Goal: Transaction & Acquisition: Purchase product/service

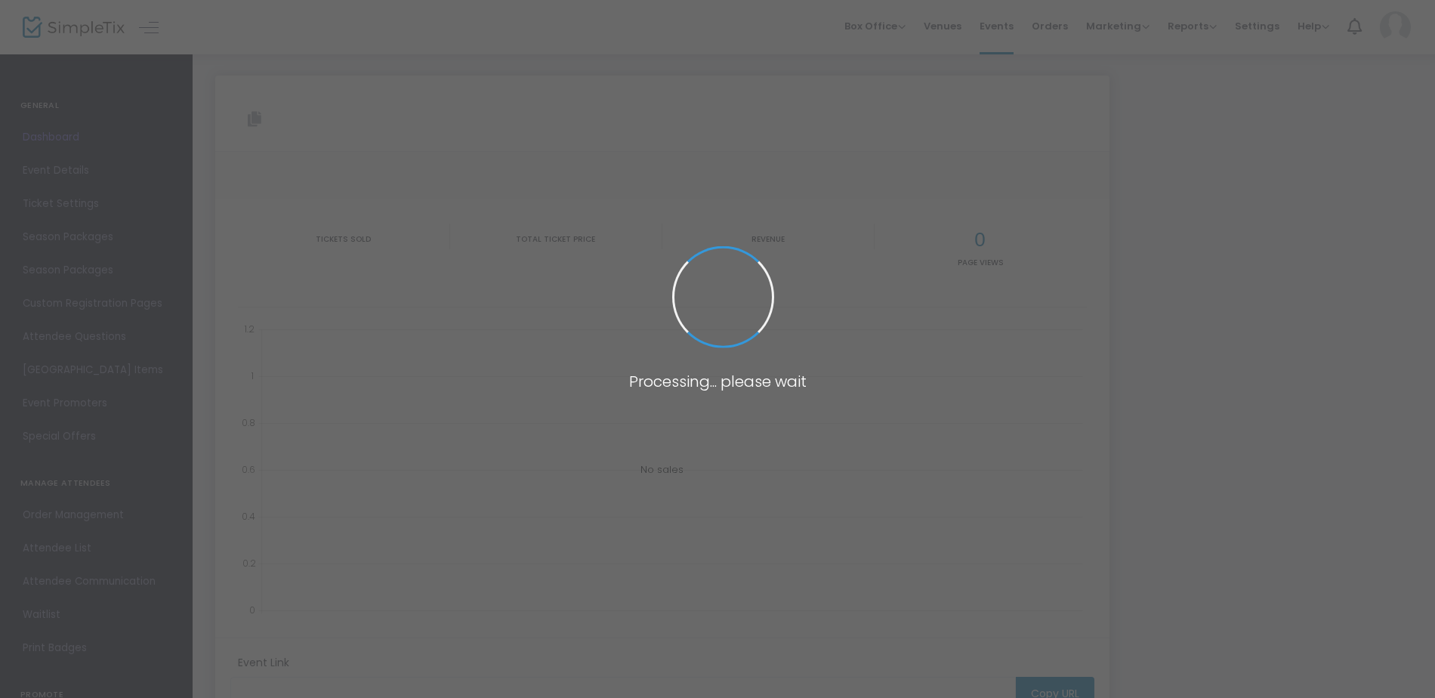
type input "[URL][DOMAIN_NAME]"
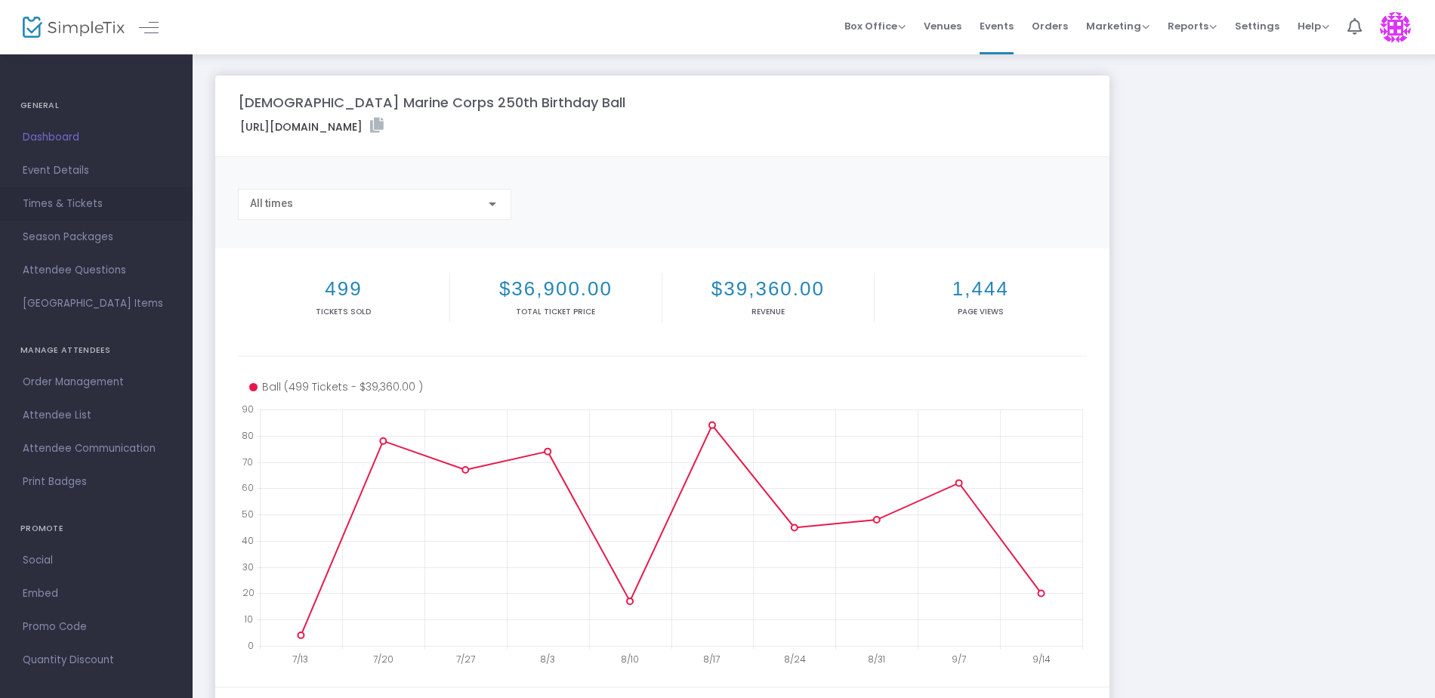
click at [68, 200] on span "Times & Tickets" at bounding box center [96, 204] width 147 height 20
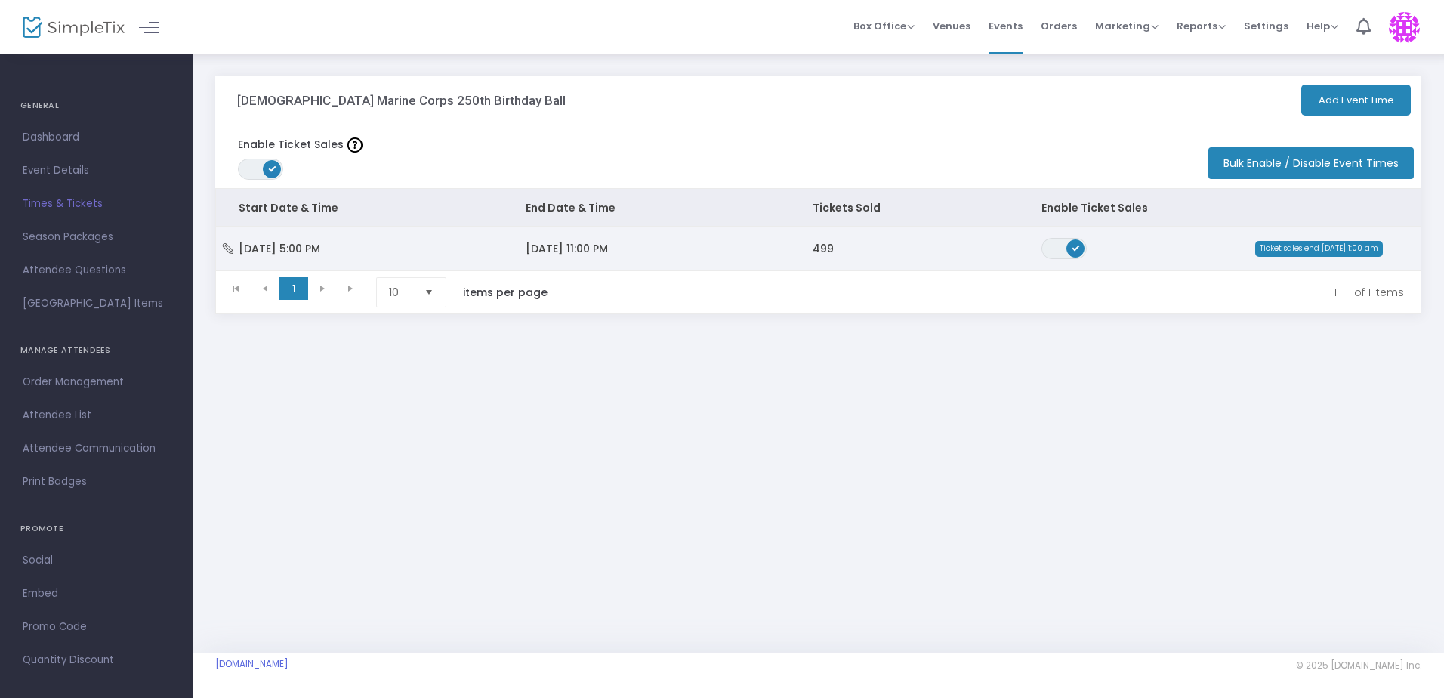
click at [586, 243] on span "[DATE] 11:00 PM" at bounding box center [566, 248] width 82 height 15
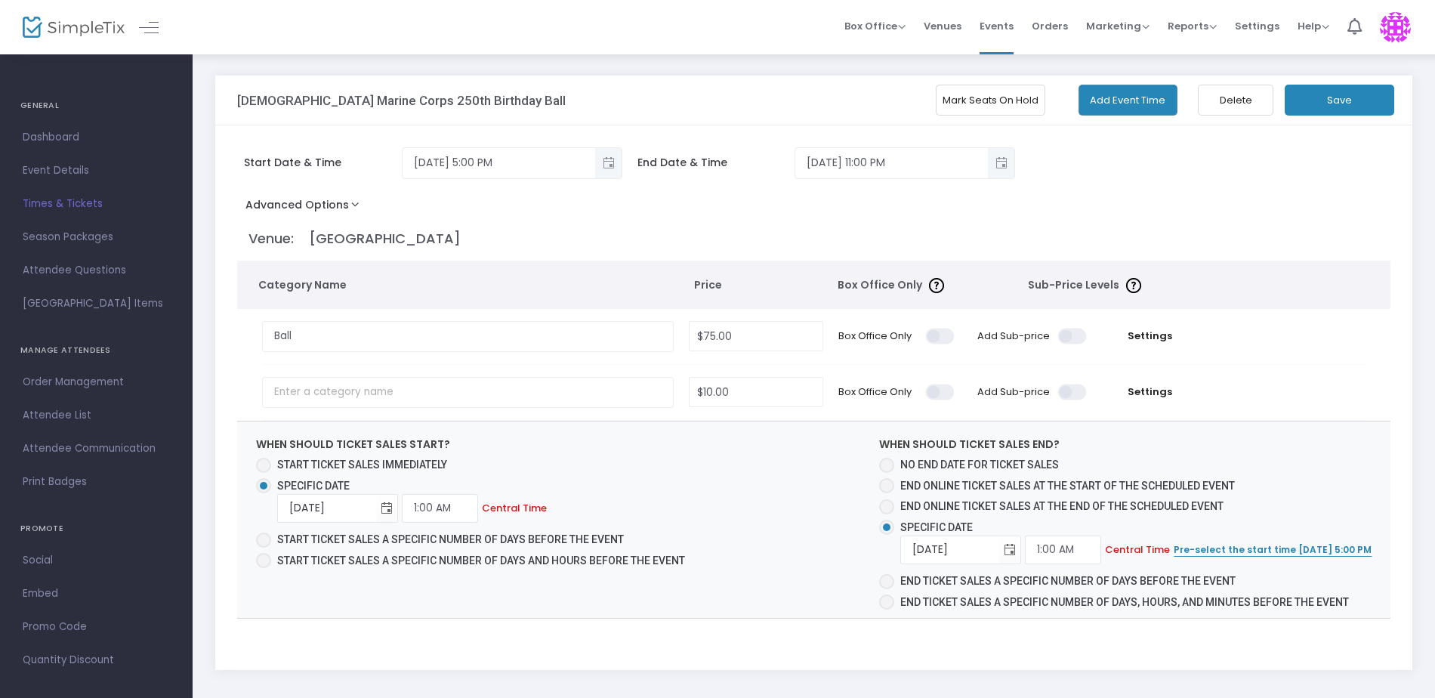
click at [979, 111] on button "Mark Seats On Hold" at bounding box center [989, 100] width 109 height 31
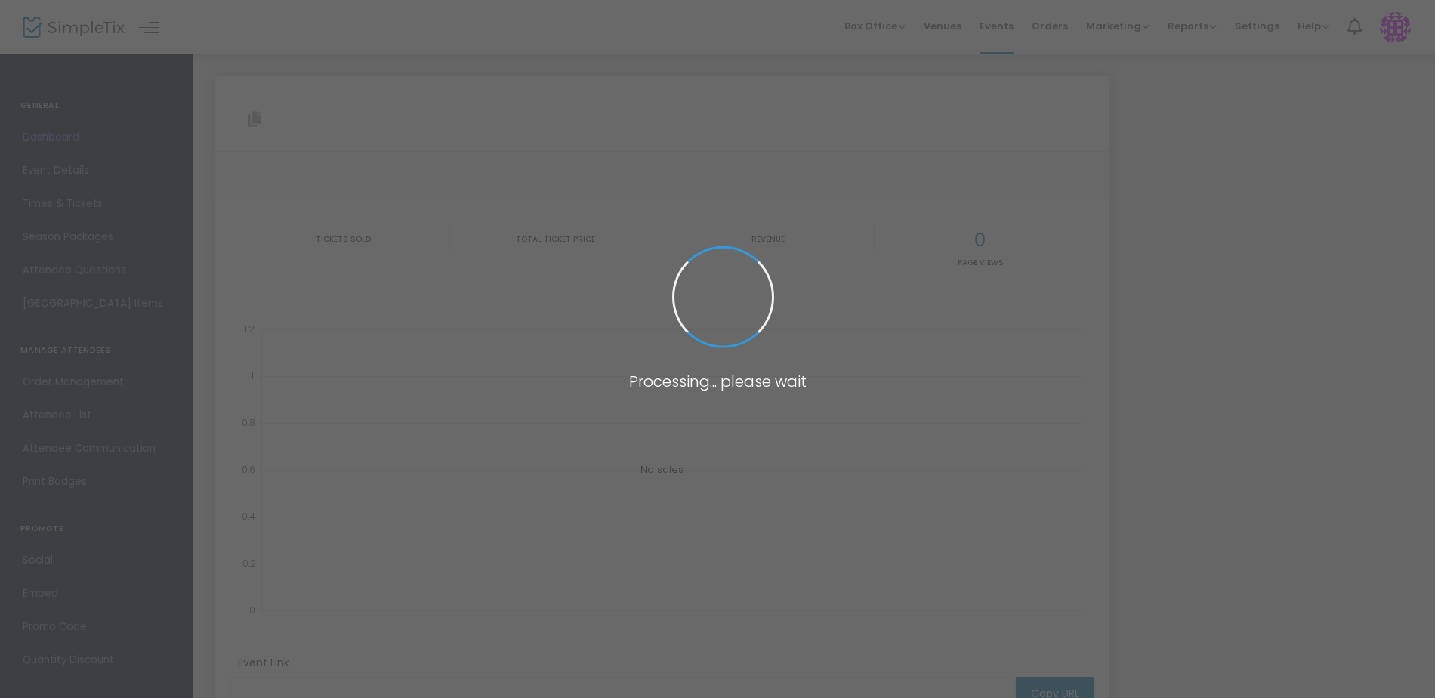
type input "[URL][DOMAIN_NAME]"
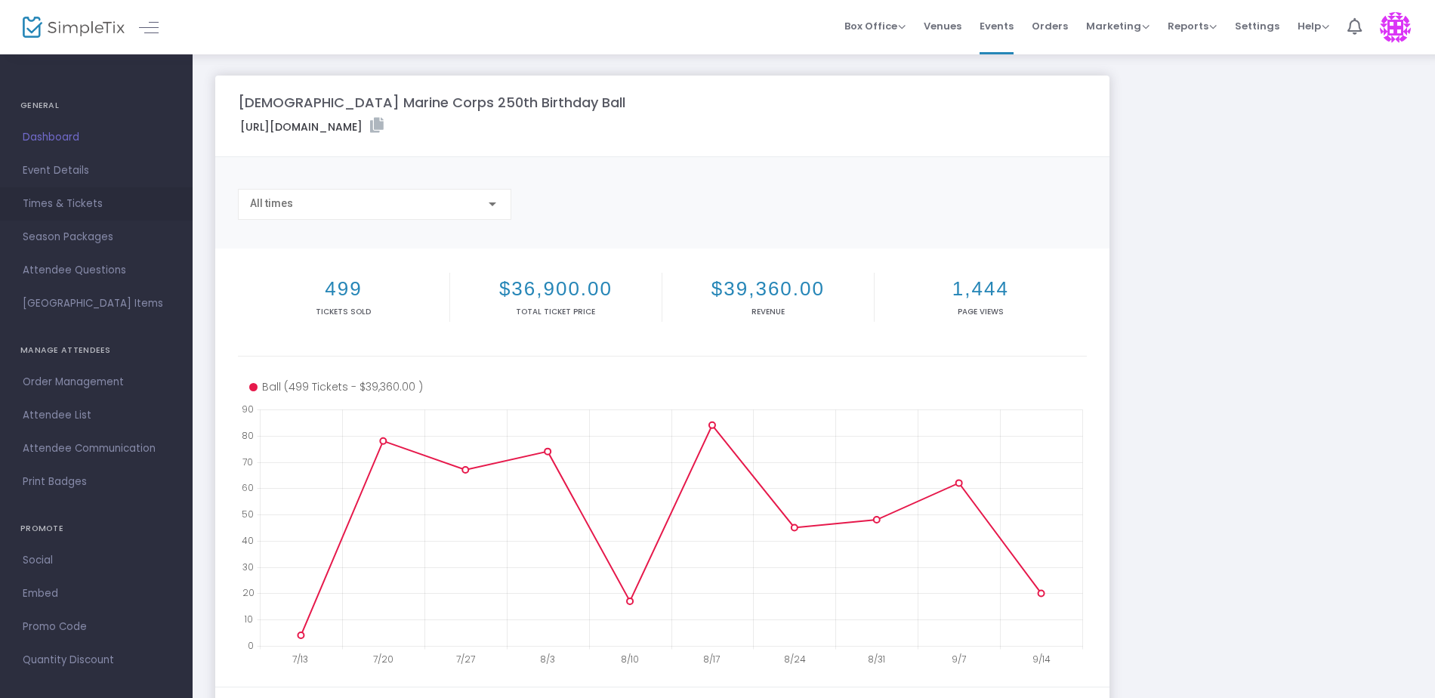
click at [79, 204] on span "Times & Tickets" at bounding box center [96, 204] width 147 height 20
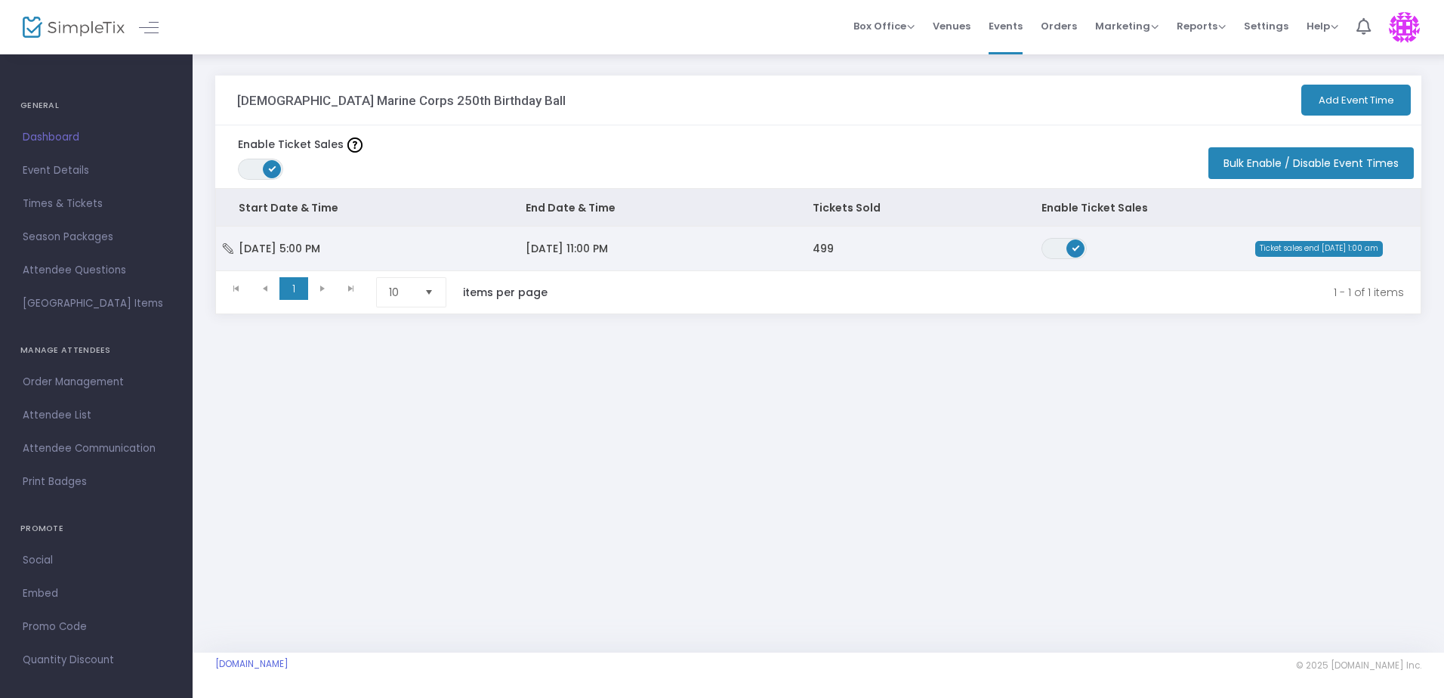
click at [686, 255] on td "[DATE] 11:00 PM" at bounding box center [646, 249] width 287 height 44
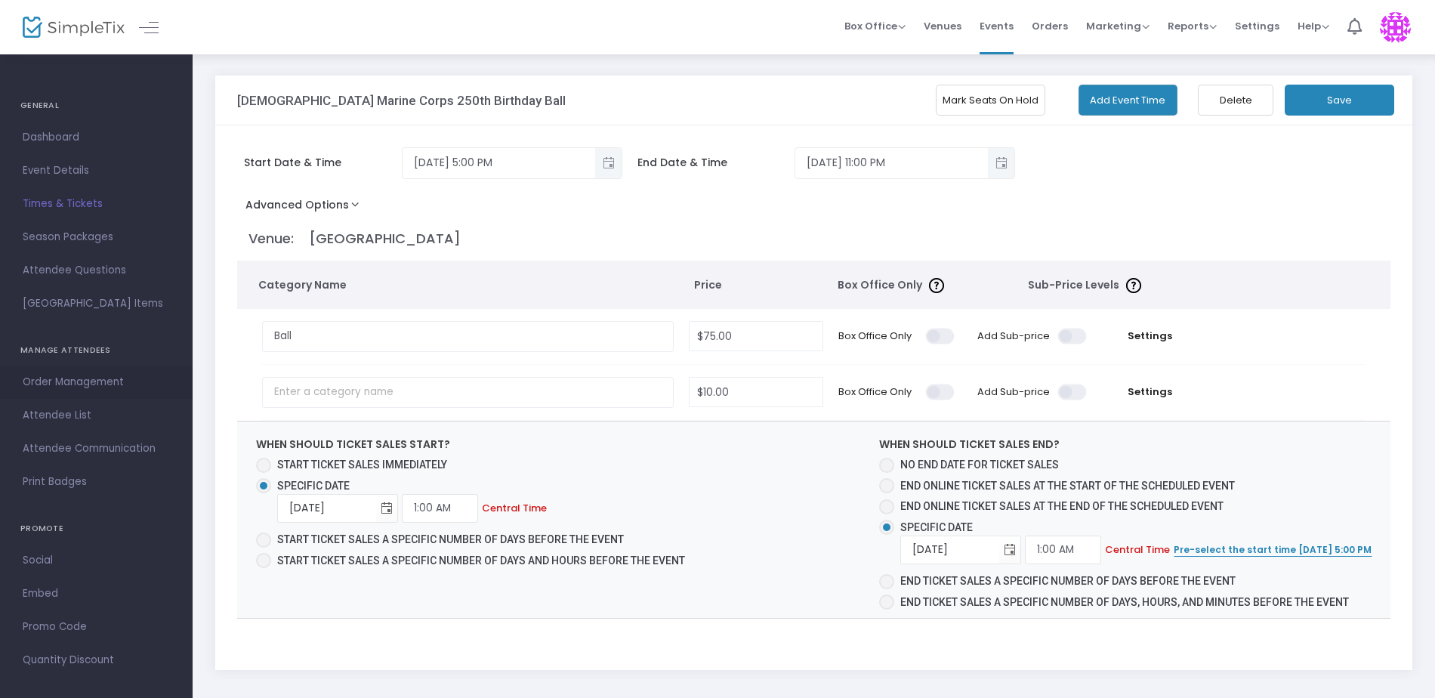
click at [83, 384] on span "Order Management" at bounding box center [96, 382] width 147 height 20
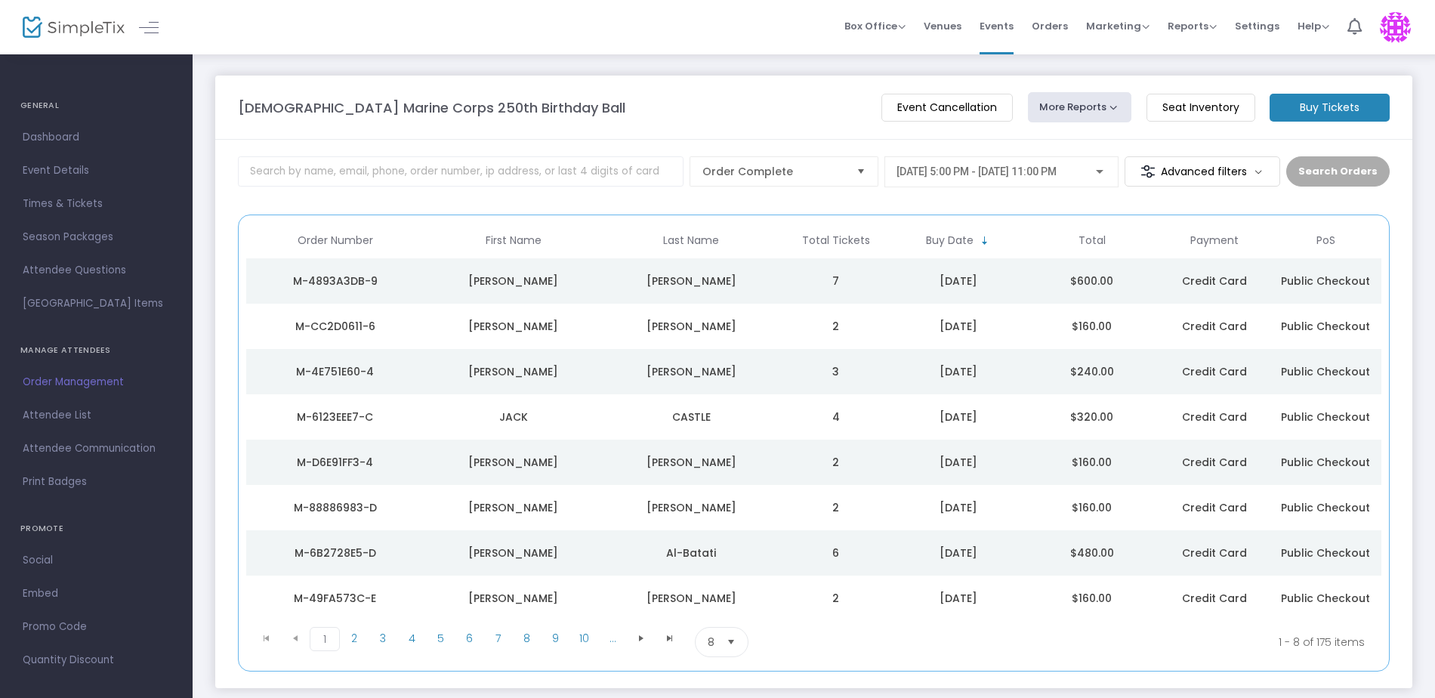
click at [1343, 110] on m-button "Buy Tickets" at bounding box center [1329, 108] width 120 height 28
click at [1318, 116] on m-button "Buy Tickets" at bounding box center [1329, 108] width 120 height 28
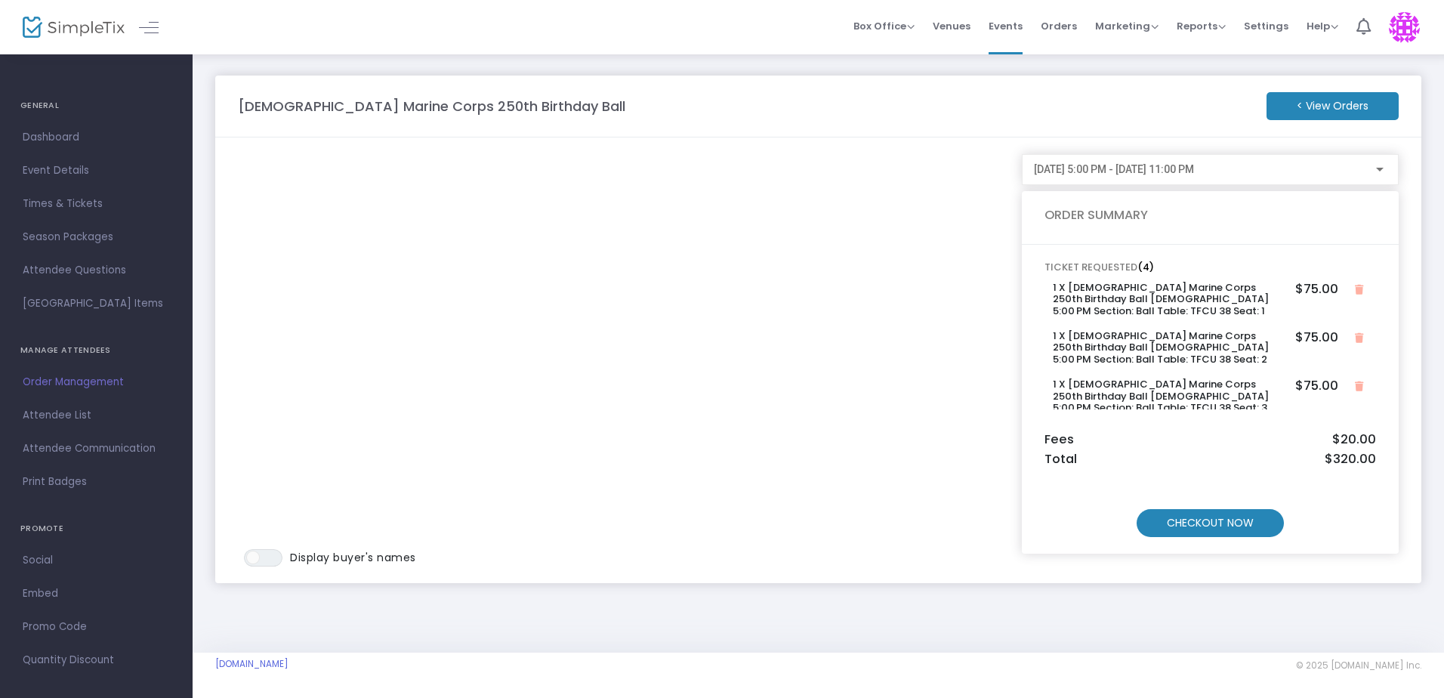
click at [1236, 526] on m-button "CHECKOUT NOW" at bounding box center [1209, 523] width 147 height 28
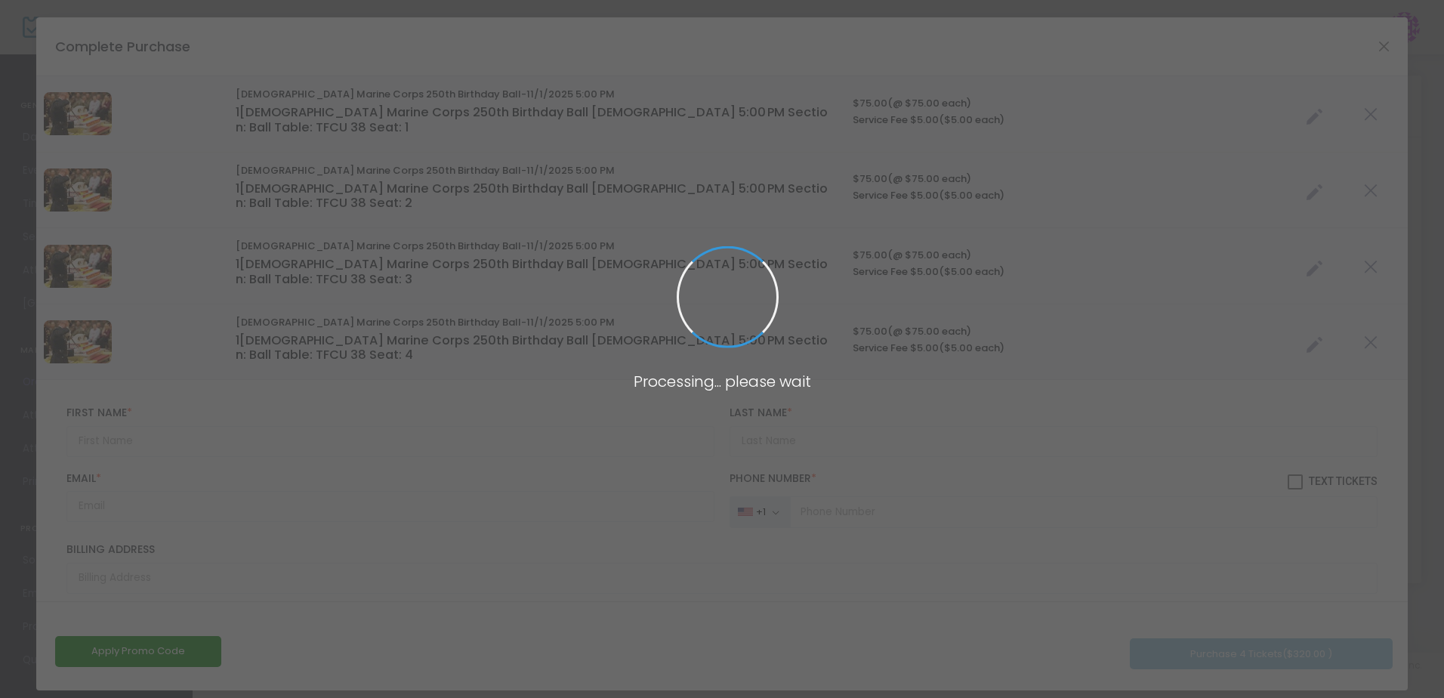
type input "Oklahoma"
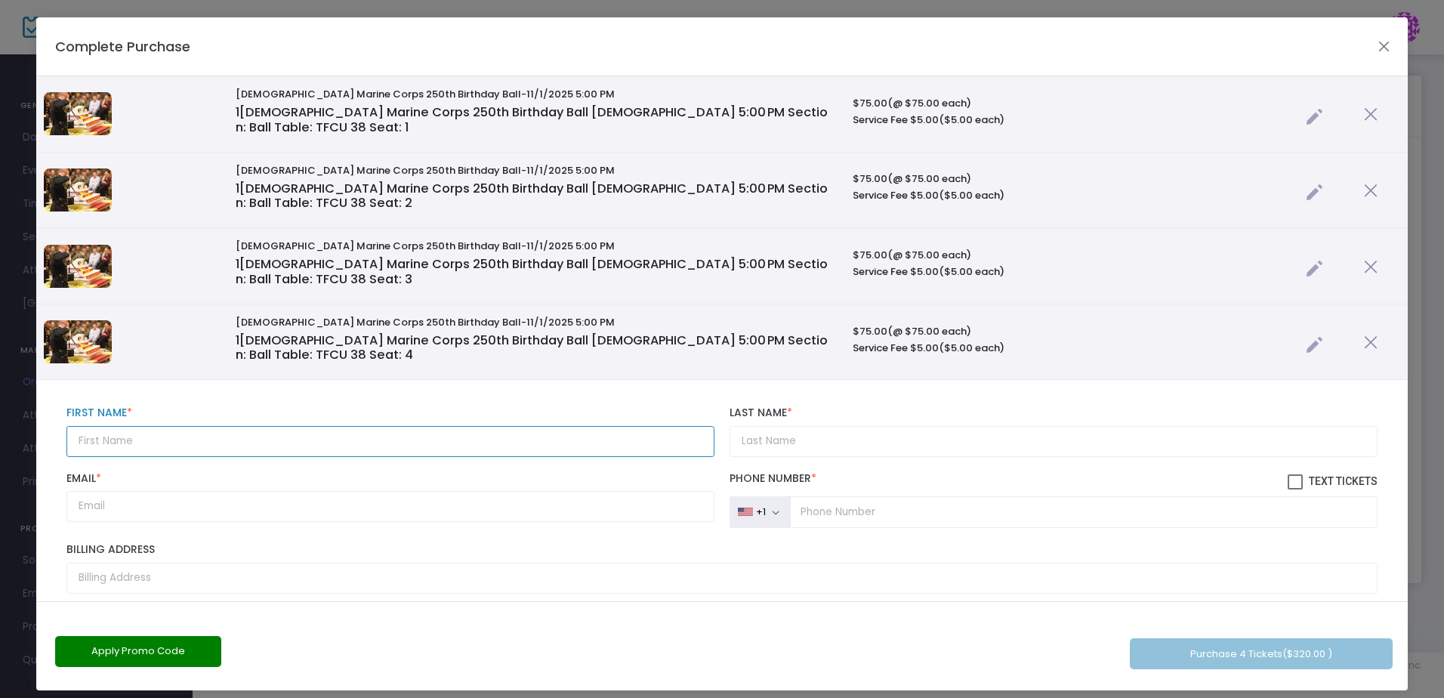
click at [553, 426] on input "text" at bounding box center [390, 441] width 648 height 31
type input "Sarah"
type input "Roberts"
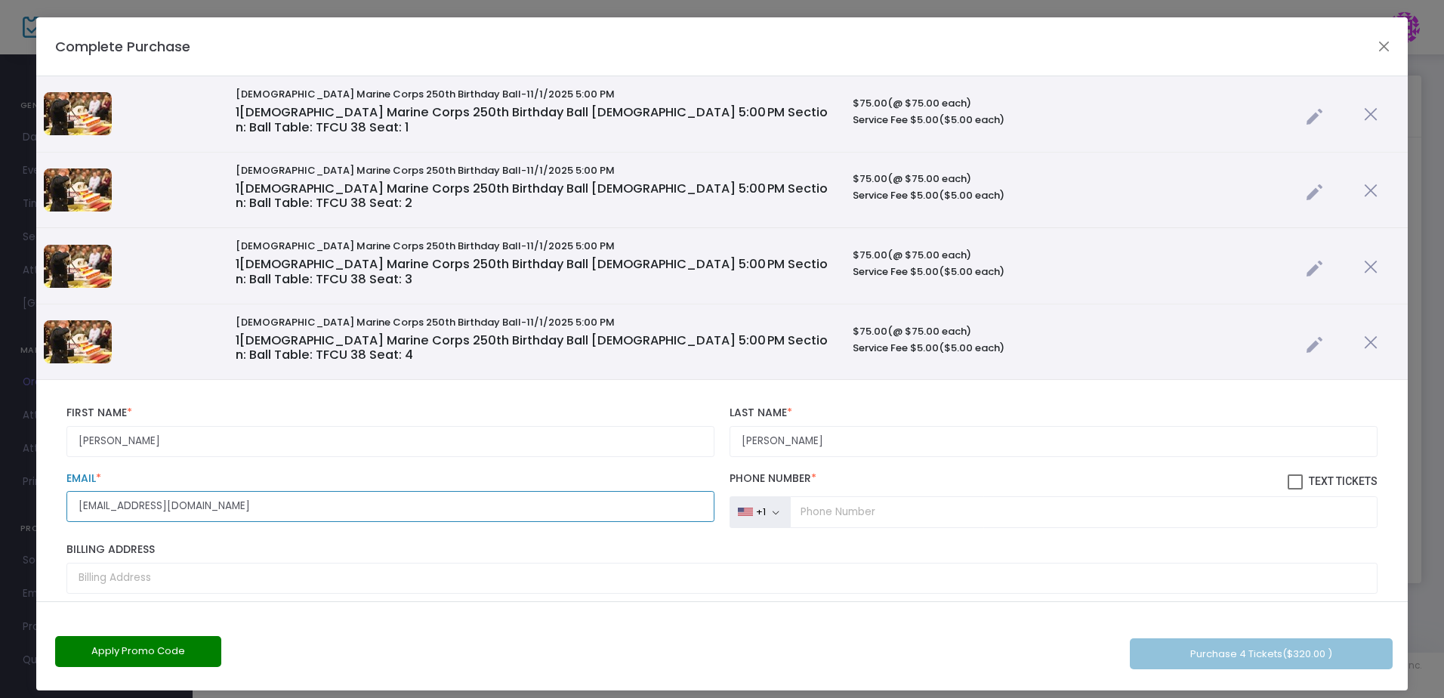
type input "robertss@tinkerfcu.org"
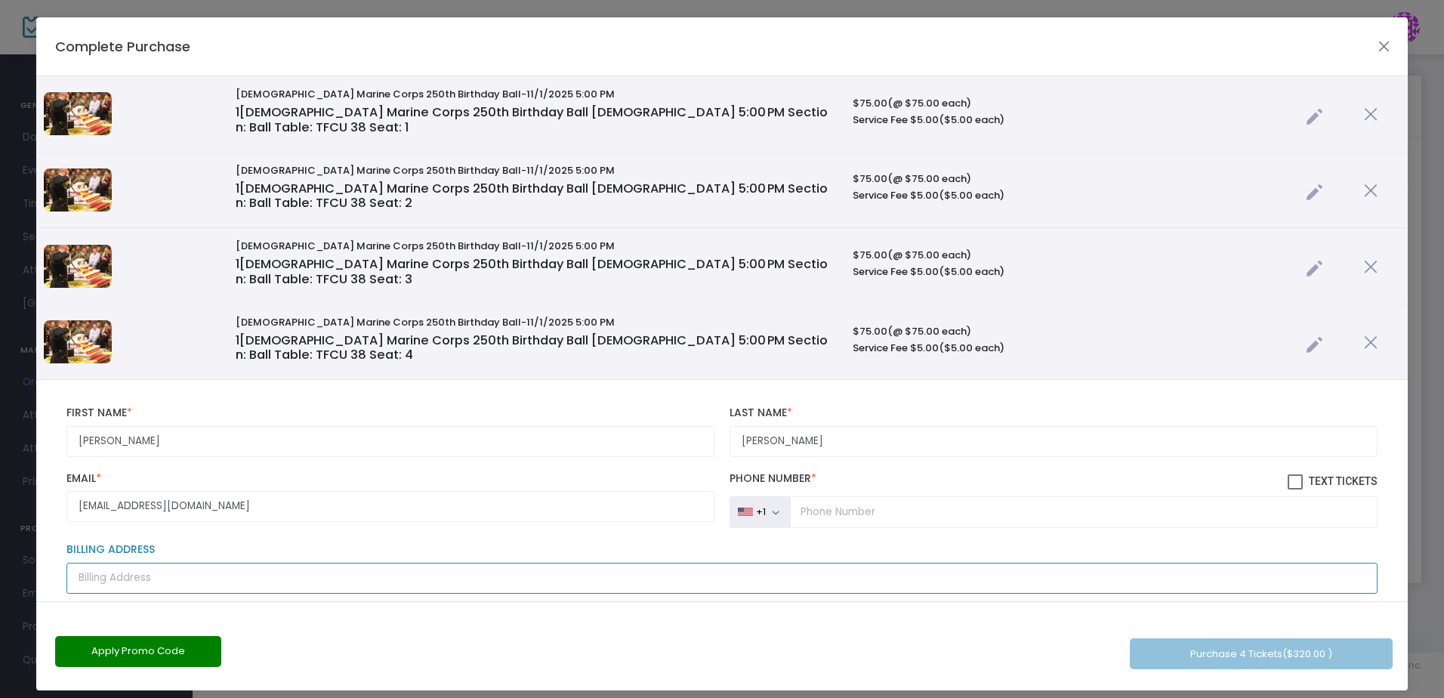
click at [365, 562] on input "Billing Address" at bounding box center [721, 577] width 1311 height 31
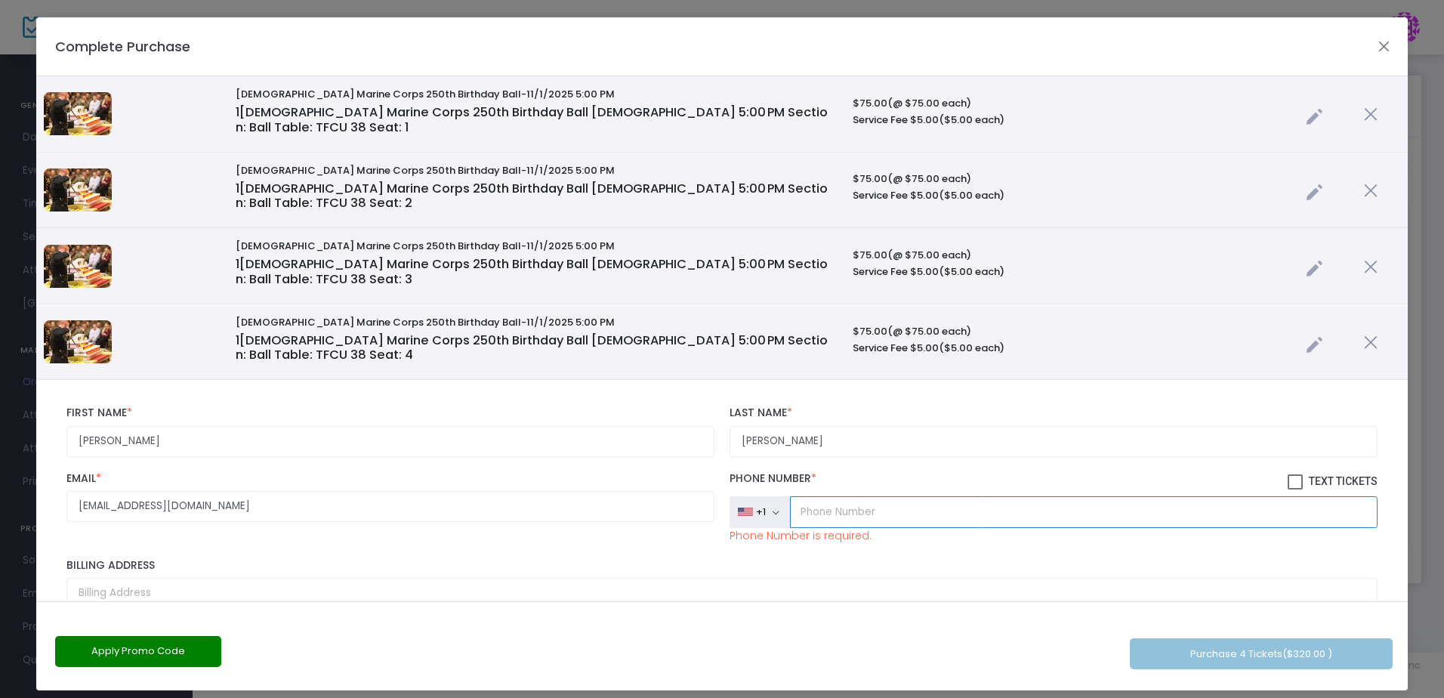
click at [875, 496] on input "tel" at bounding box center [1083, 512] width 587 height 32
type input "(405) 881-9752"
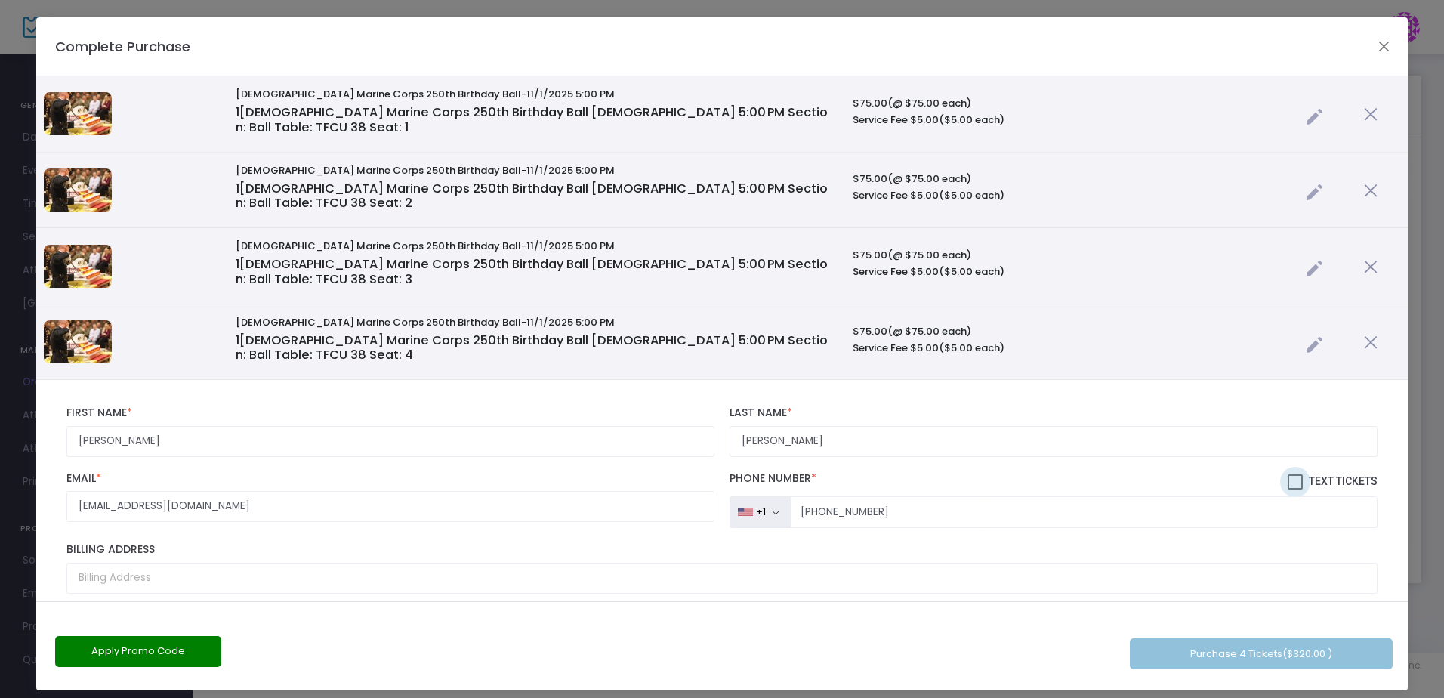
click at [1287, 474] on span at bounding box center [1294, 481] width 15 height 15
click at [1294, 489] on input "Text Tickets" at bounding box center [1294, 489] width 1 height 1
click at [1287, 474] on span at bounding box center [1294, 481] width 15 height 15
click at [1294, 489] on input "Text Tickets" at bounding box center [1294, 489] width 1 height 1
checkbox input "false"
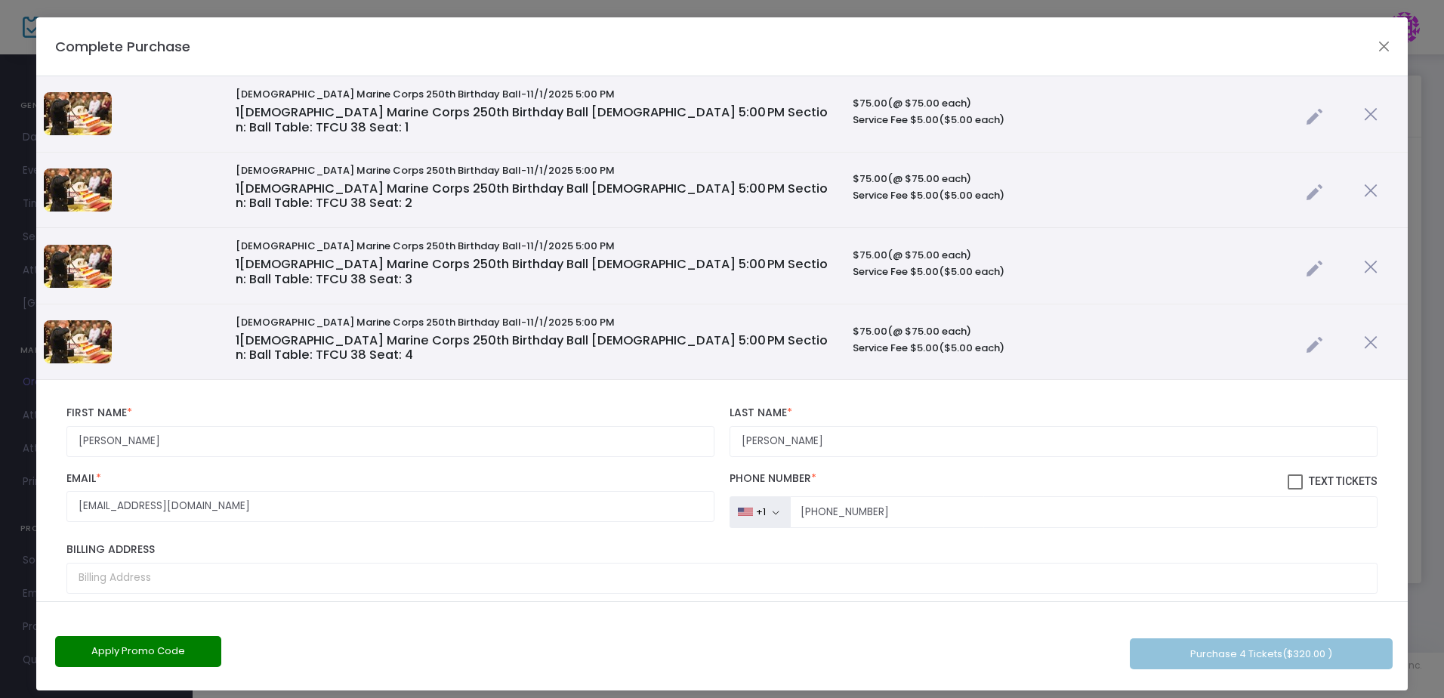
scroll to position [151, 0]
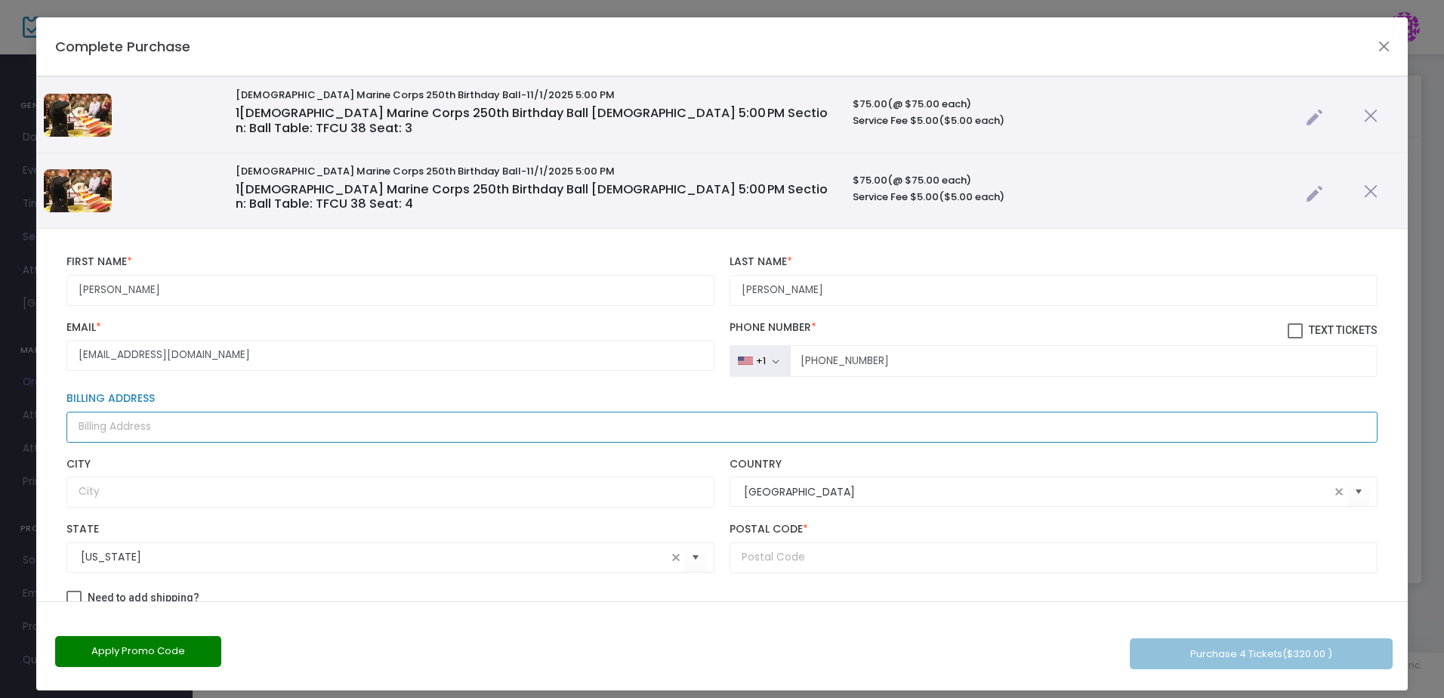
click at [350, 411] on input "Billing Address" at bounding box center [721, 426] width 1311 height 31
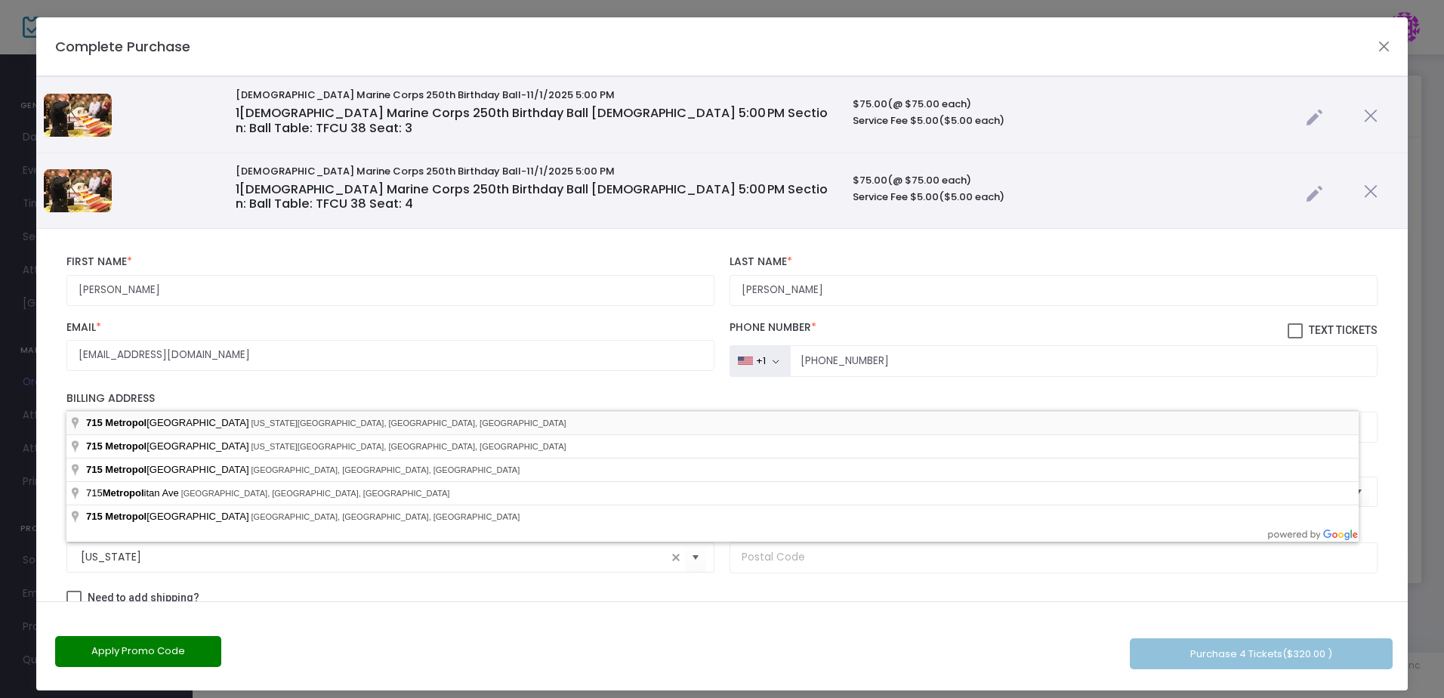
type input "715 Metropolitan Avenue"
type input "Oklahoma City"
type input "73108"
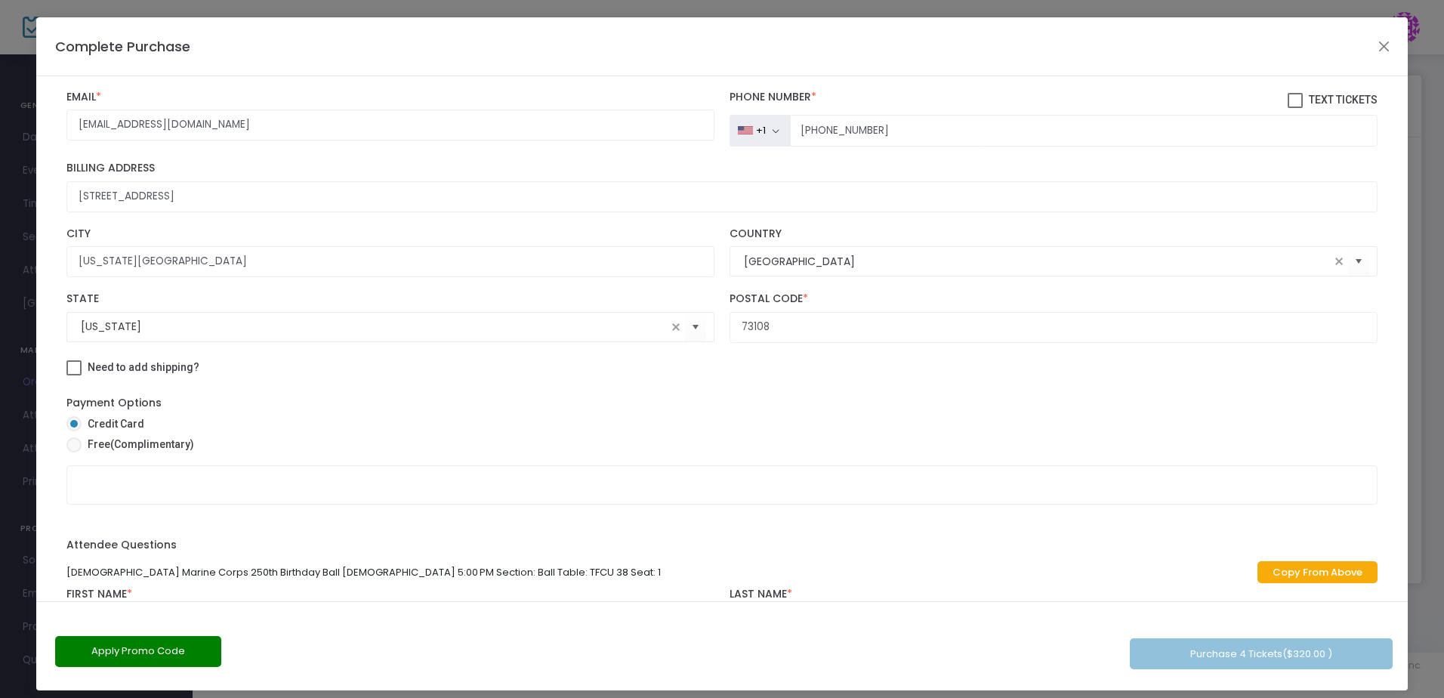
scroll to position [453, 0]
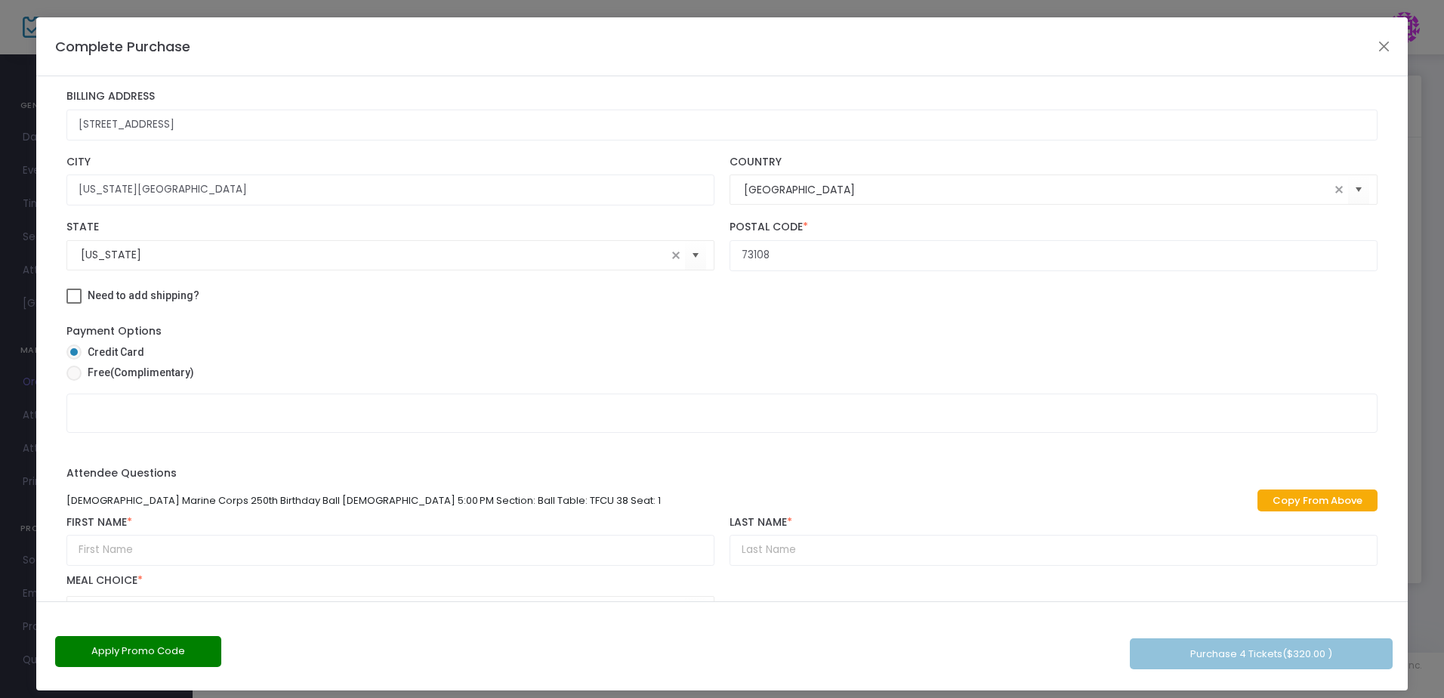
click at [77, 365] on span at bounding box center [73, 372] width 15 height 15
click at [74, 381] on input "Free (Complimentary)" at bounding box center [73, 381] width 1 height 1
radio input "true"
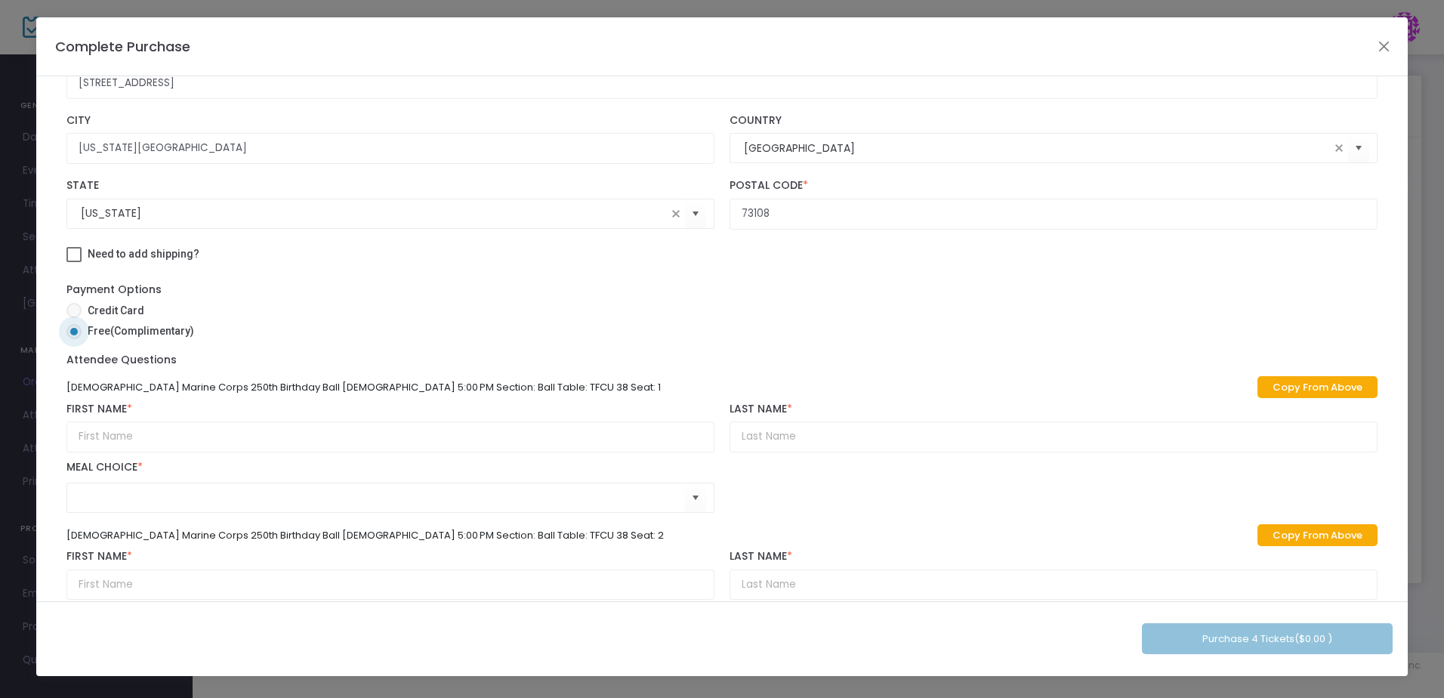
scroll to position [529, 0]
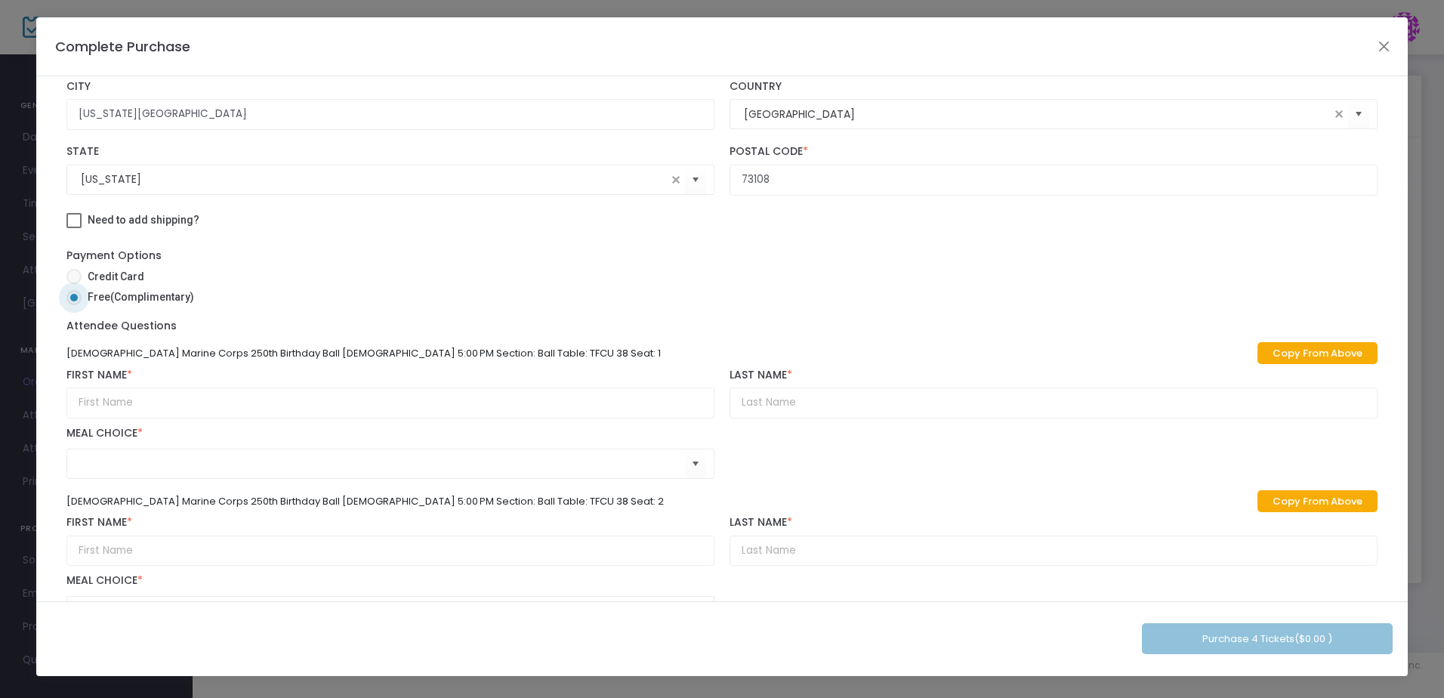
click at [1299, 342] on link "Copy From Above" at bounding box center [1317, 353] width 120 height 22
type input "Sarah"
type input "Roberts"
click at [689, 451] on span "Select" at bounding box center [695, 463] width 25 height 25
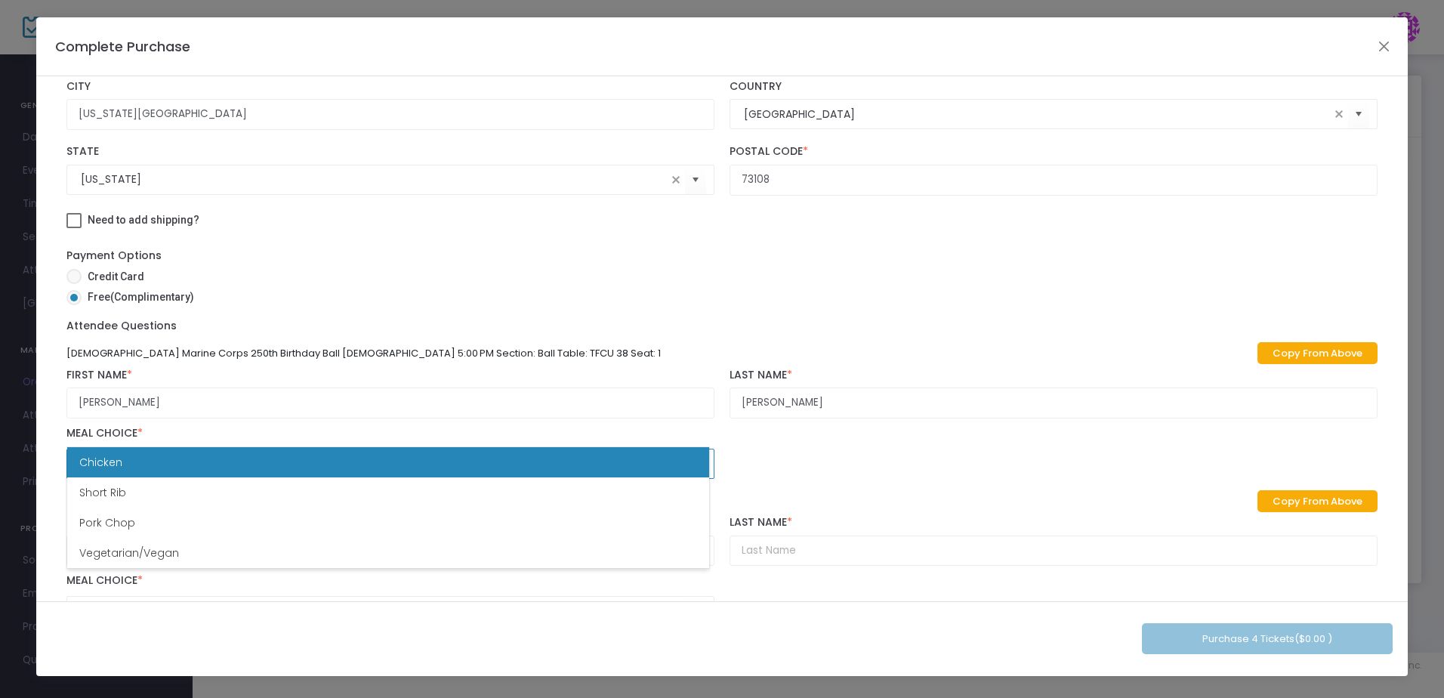
click at [559, 460] on li "Chicken" at bounding box center [388, 462] width 642 height 30
type input "Chicken"
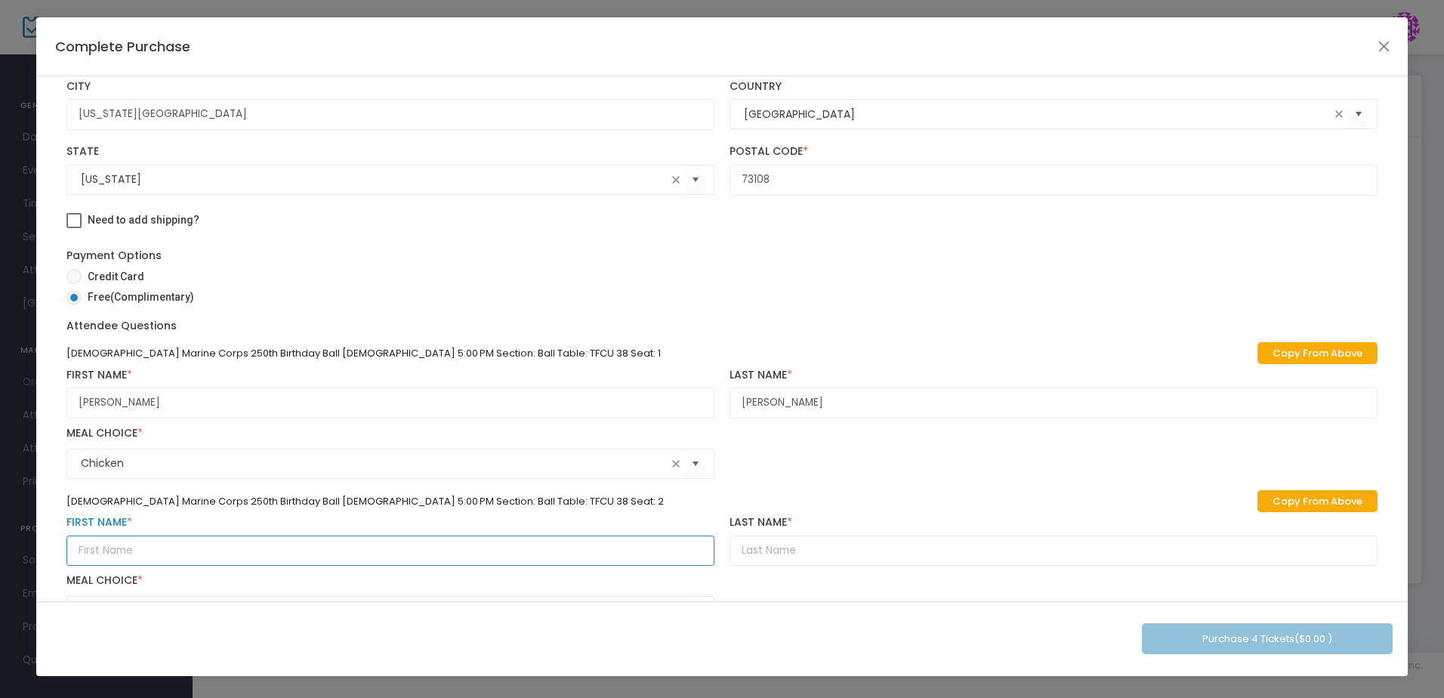
click at [460, 535] on input "text" at bounding box center [390, 550] width 648 height 31
type input "Jason Stephens"
type input "Stephens"
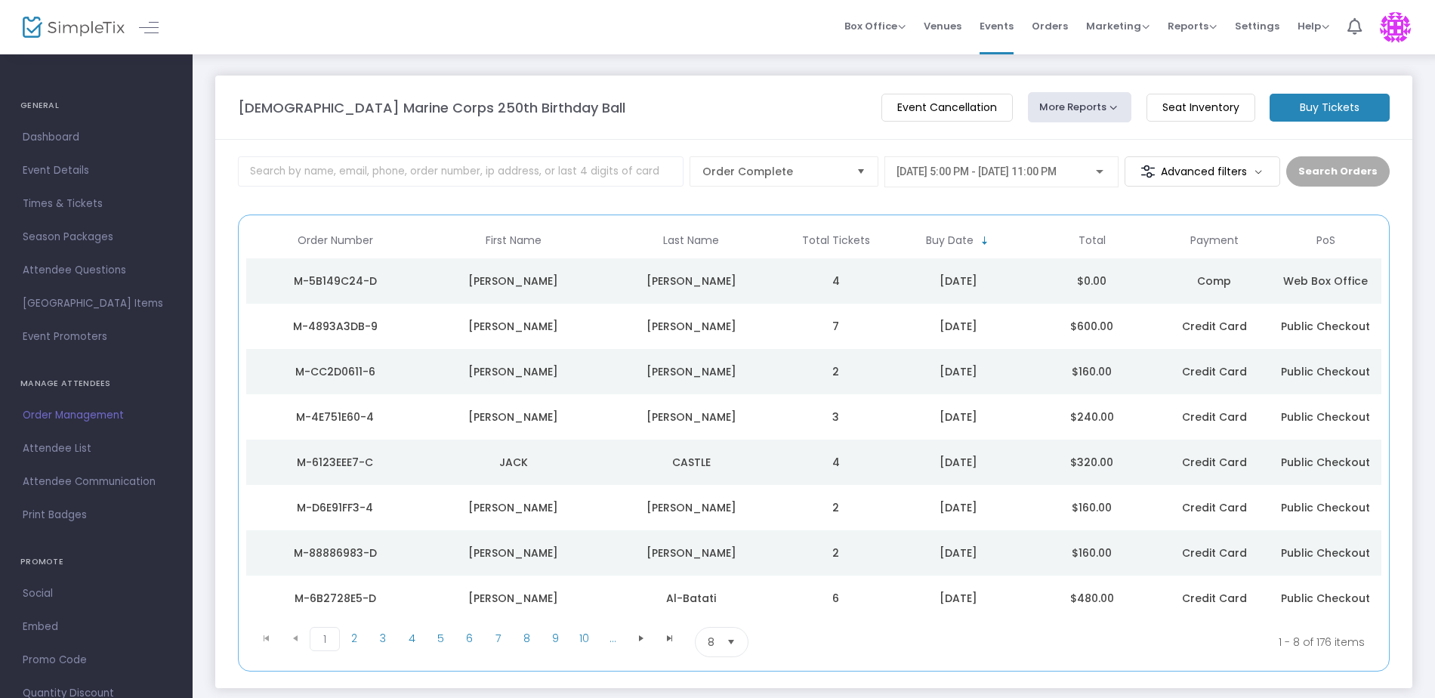
click at [1309, 103] on m-button "Buy Tickets" at bounding box center [1329, 108] width 120 height 28
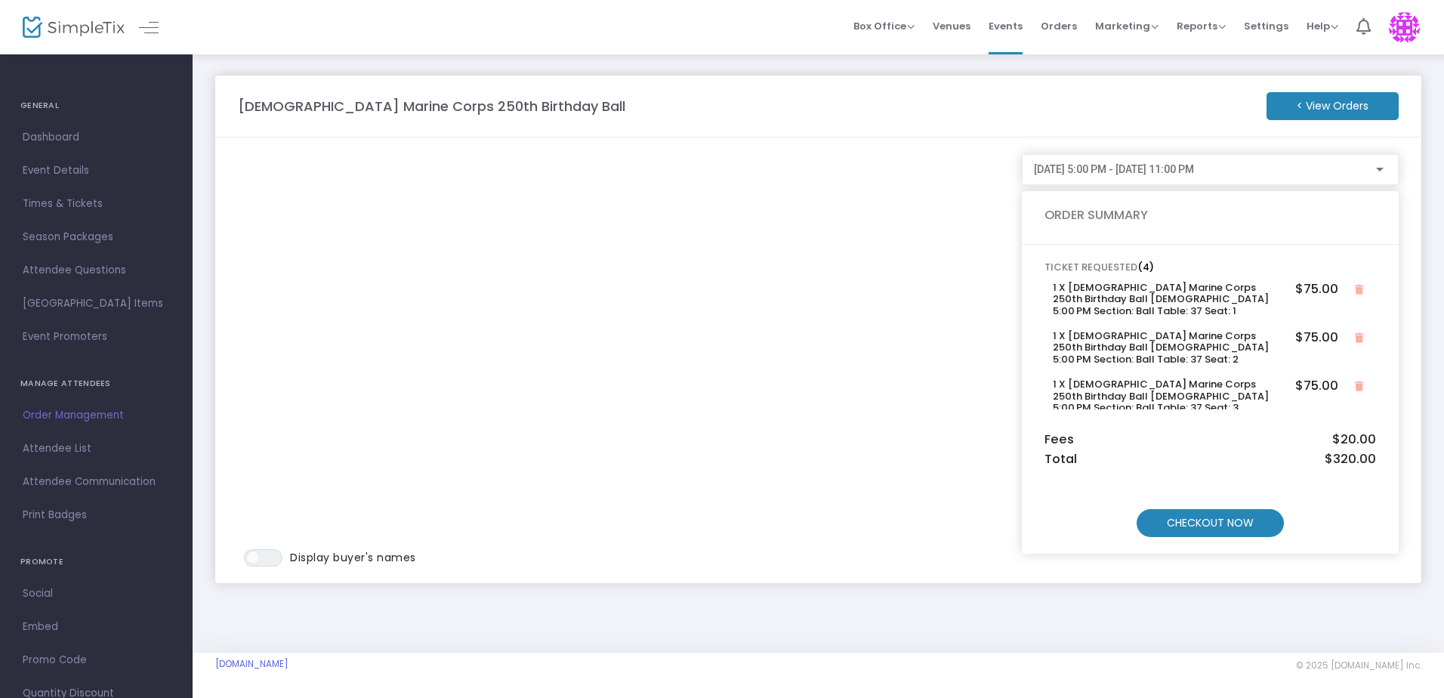
click at [1219, 525] on m-button "CHECKOUT NOW" at bounding box center [1209, 523] width 147 height 28
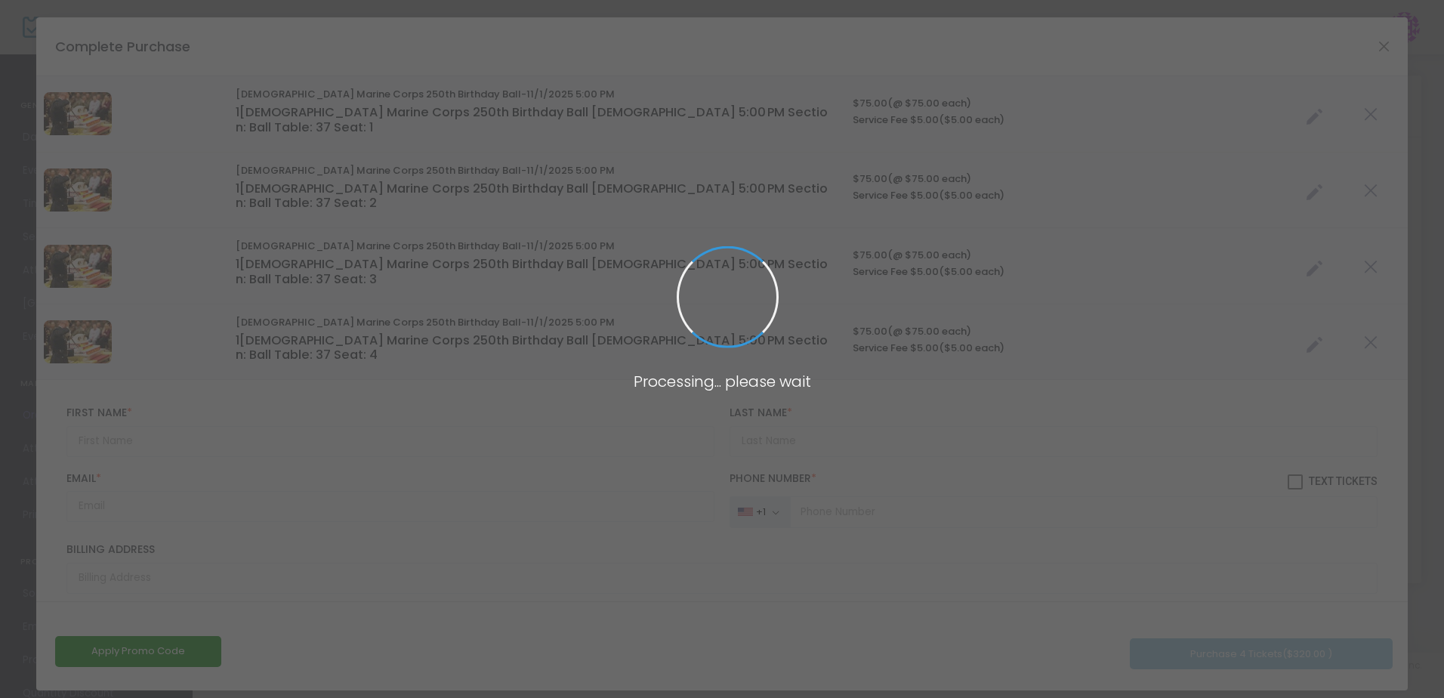
type input "[GEOGRAPHIC_DATA]"
type input "[US_STATE]"
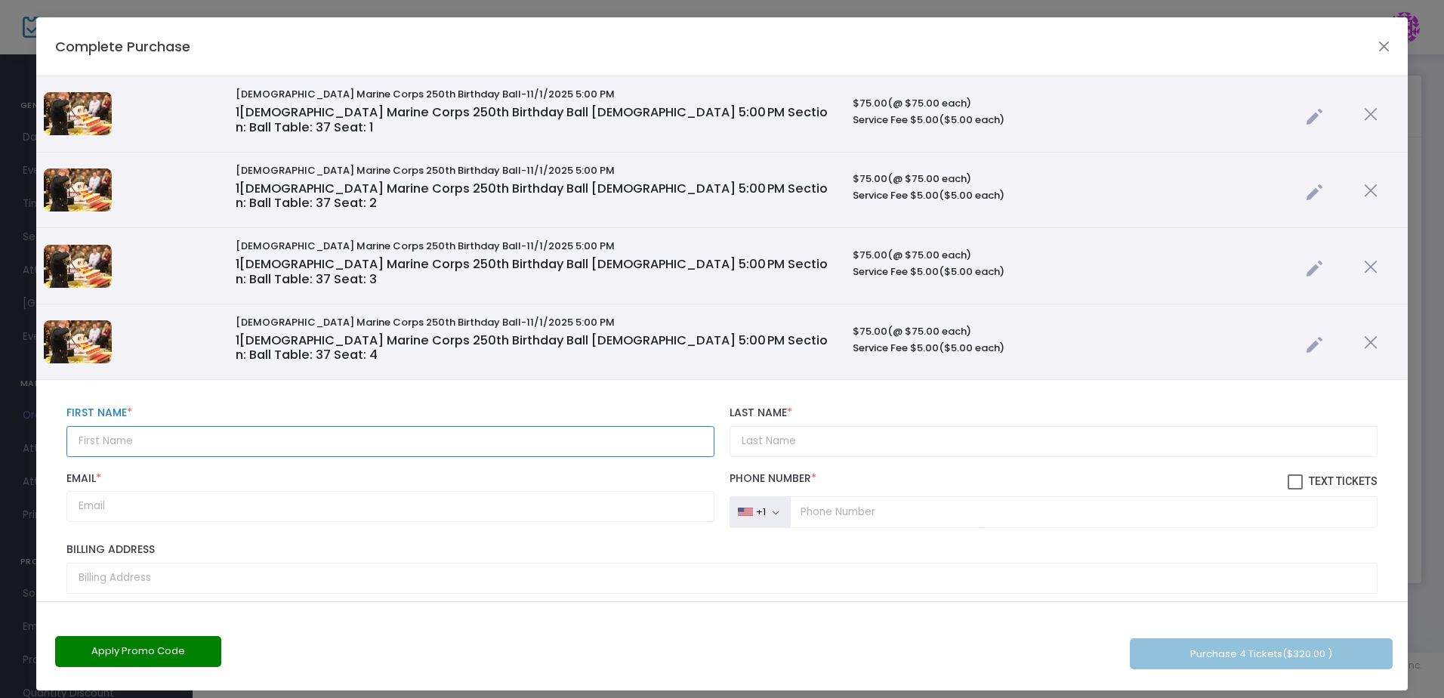
click at [331, 426] on input "text" at bounding box center [390, 441] width 648 height 31
type input "Zoya"
type input "[PERSON_NAME]"
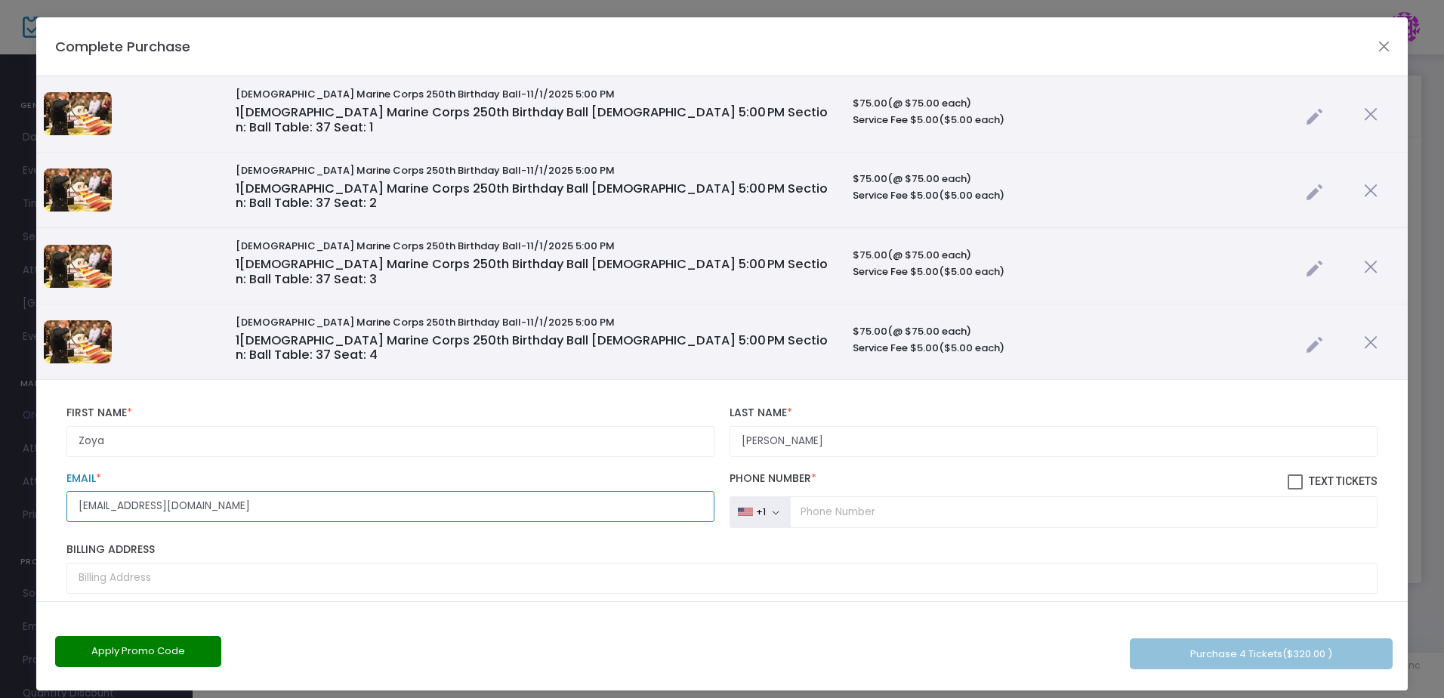
type input "[EMAIL_ADDRESS][DOMAIN_NAME]"
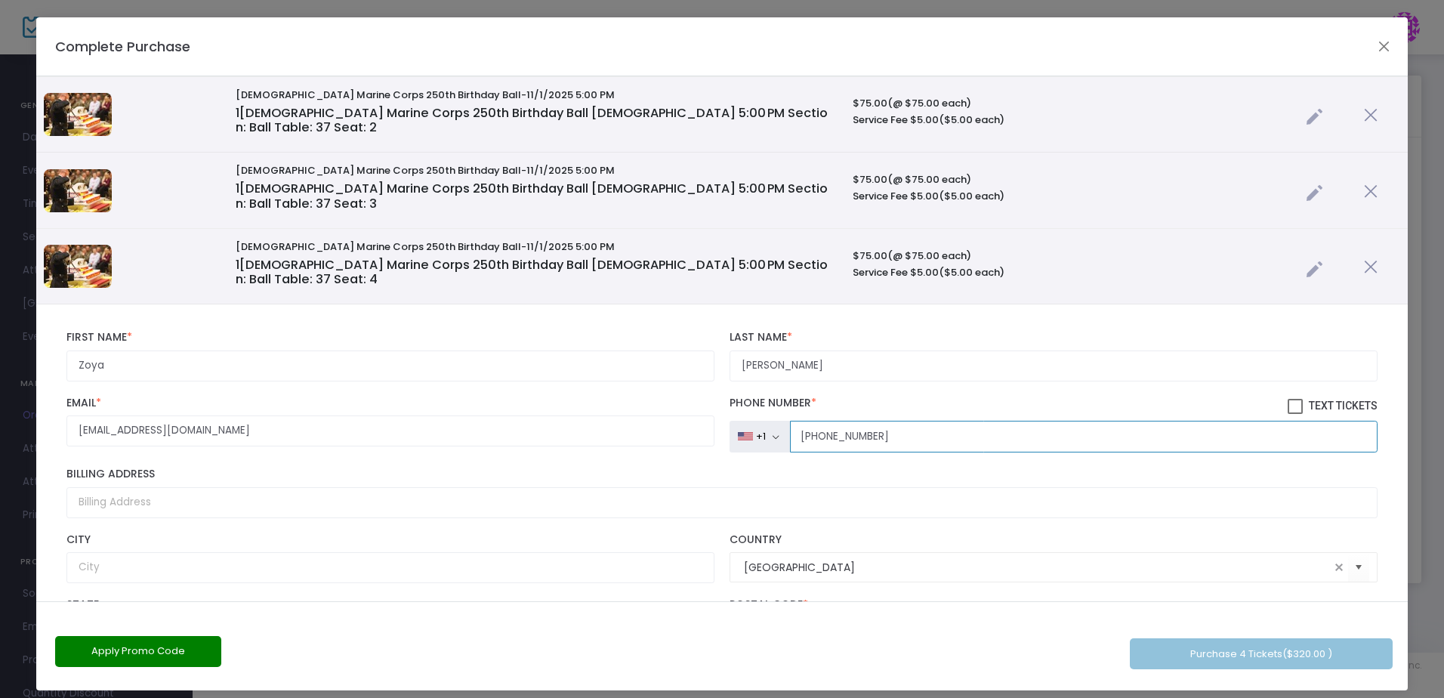
scroll to position [151, 0]
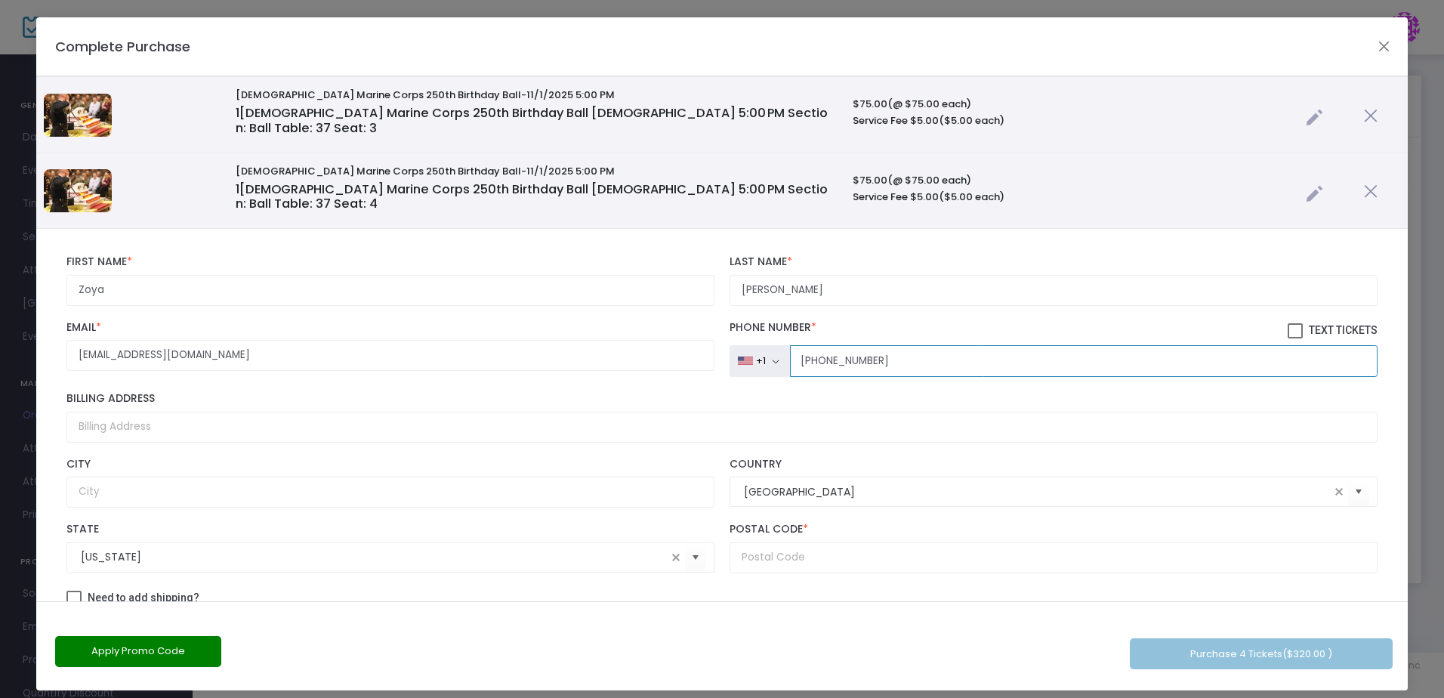
type input "(918) 227-7735"
click at [258, 411] on input "Billing Address" at bounding box center [721, 426] width 1311 height 31
type input "15285 N 137th East"
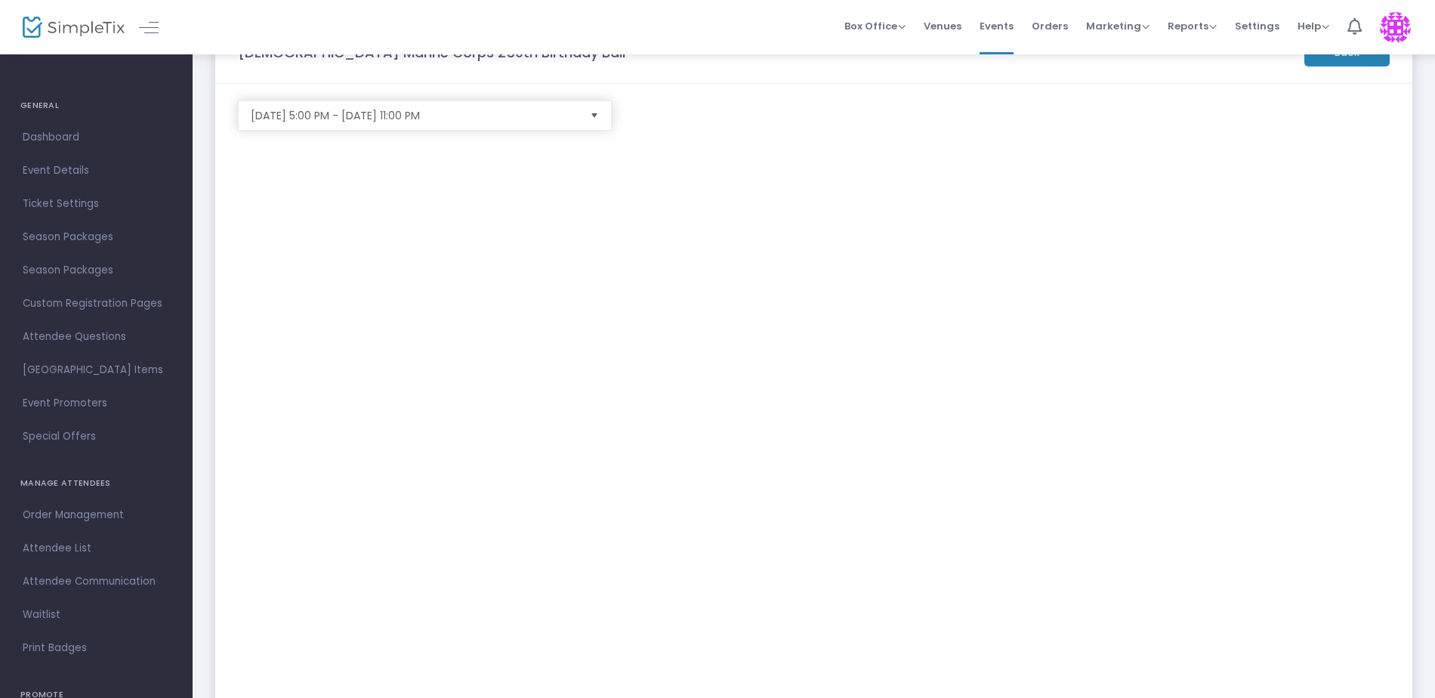
scroll to position [76, 0]
